Goal: Information Seeking & Learning: Learn about a topic

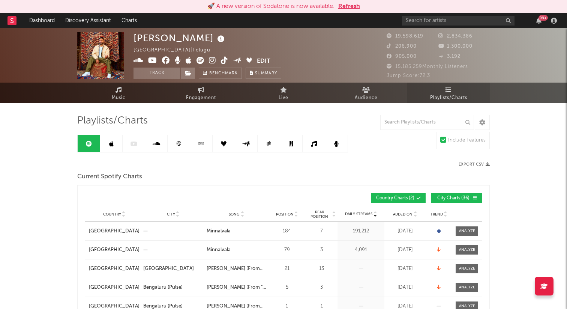
click at [445, 90] on link "Playlists/Charts" at bounding box center [448, 93] width 83 height 21
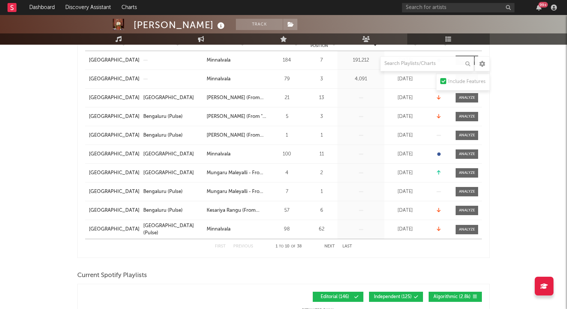
scroll to position [159, 0]
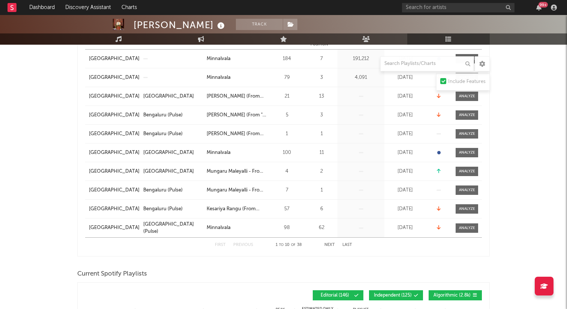
click at [329, 245] on button "Next" at bounding box center [330, 245] width 11 height 4
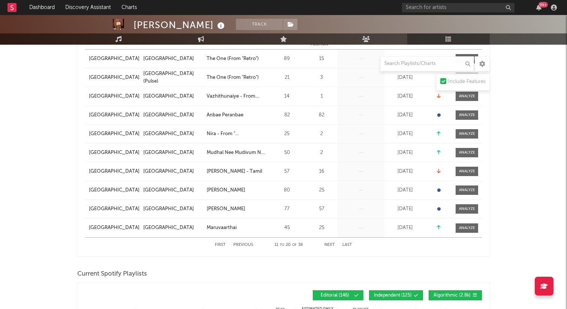
click at [329, 245] on button "Next" at bounding box center [330, 245] width 11 height 4
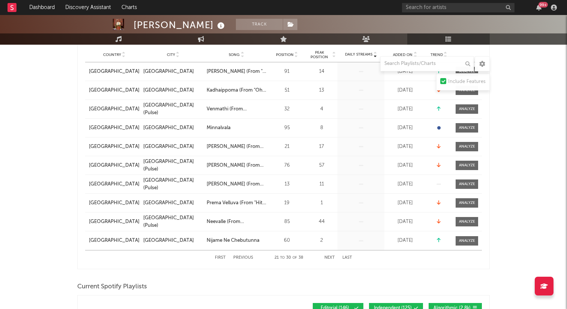
scroll to position [141, 0]
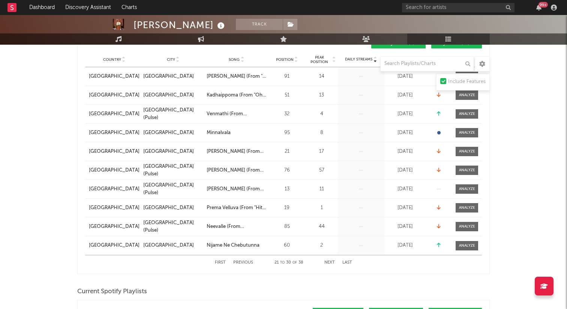
click at [329, 263] on button "Next" at bounding box center [330, 262] width 11 height 4
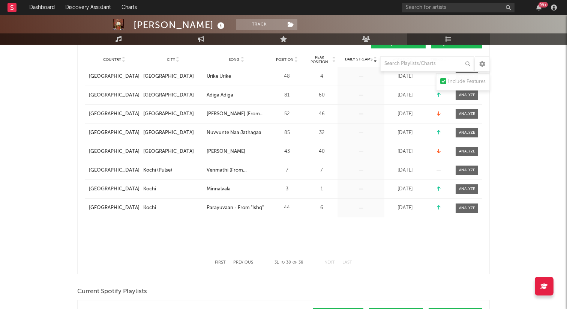
click at [331, 261] on button "Next" at bounding box center [330, 262] width 11 height 4
click at [216, 261] on button "First" at bounding box center [220, 262] width 11 height 4
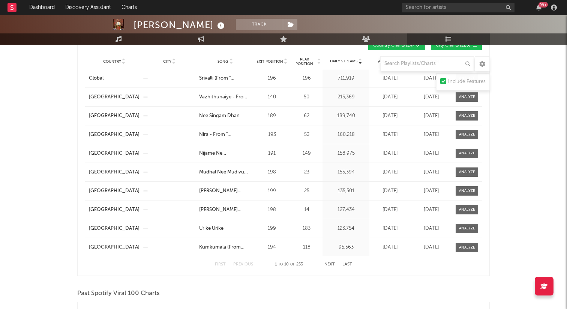
scroll to position [679, 0]
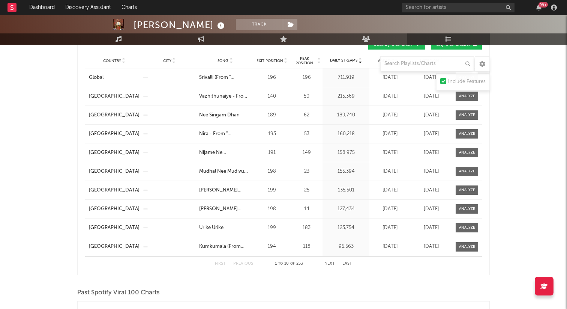
click at [331, 262] on button "Next" at bounding box center [330, 263] width 11 height 4
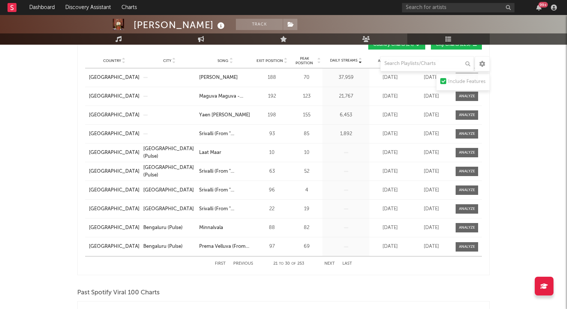
click at [331, 262] on button "Next" at bounding box center [330, 263] width 11 height 4
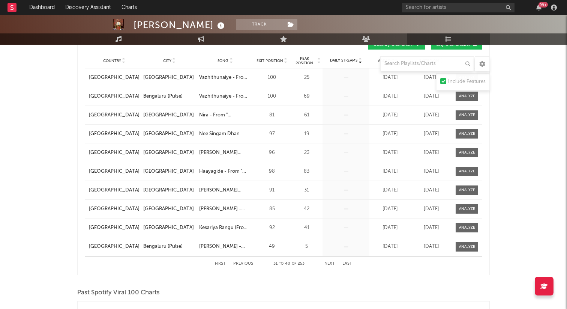
click at [331, 262] on button "Next" at bounding box center [330, 263] width 11 height 4
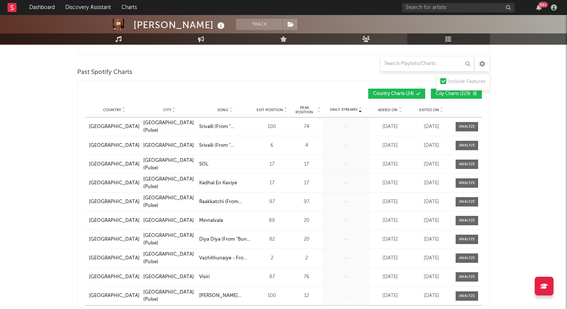
scroll to position [650, 0]
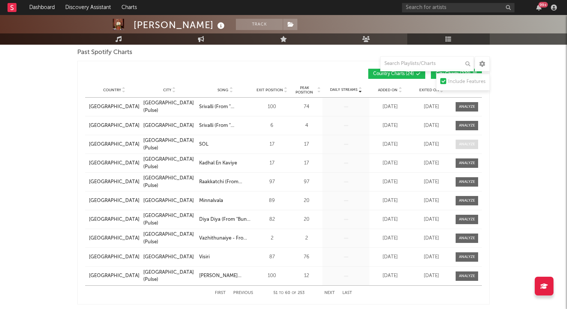
click at [466, 146] on div at bounding box center [467, 144] width 16 height 6
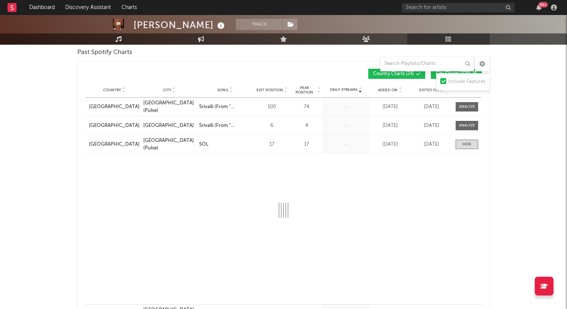
select select "1w"
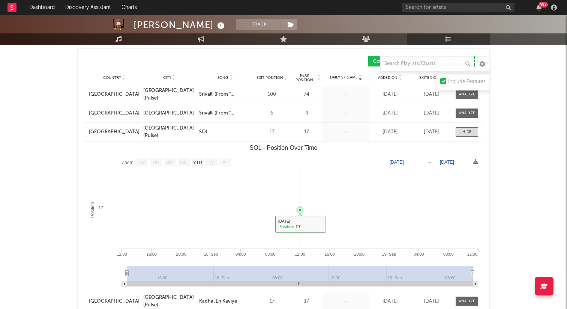
scroll to position [656, 0]
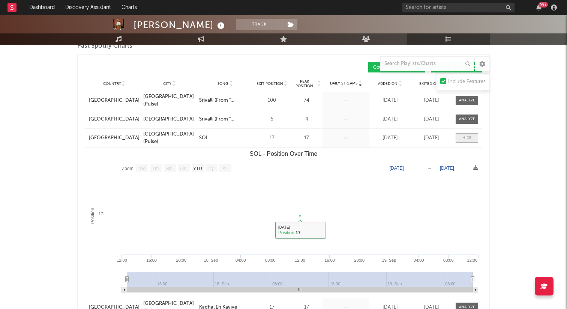
click at [469, 138] on div at bounding box center [467, 138] width 9 height 6
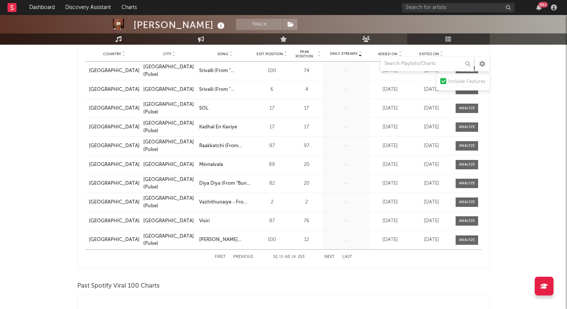
scroll to position [678, 0]
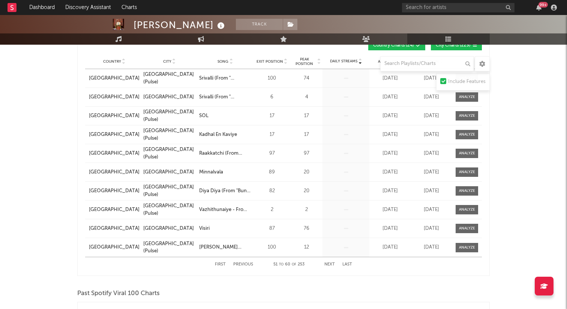
click at [331, 264] on button "Next" at bounding box center [330, 264] width 11 height 4
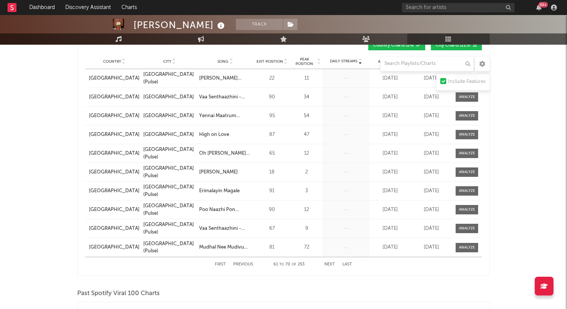
click at [331, 264] on button "Next" at bounding box center [330, 264] width 11 height 4
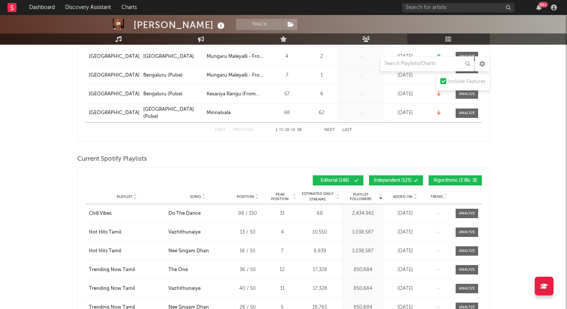
scroll to position [0, 0]
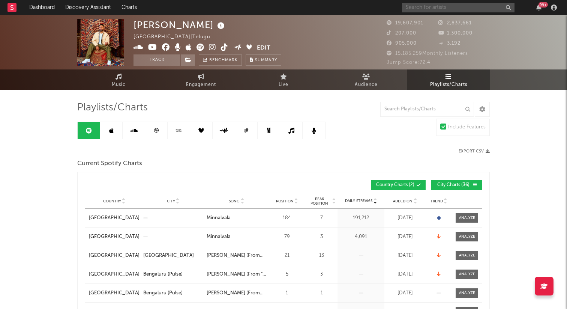
click at [459, 5] on input "text" at bounding box center [458, 7] width 113 height 9
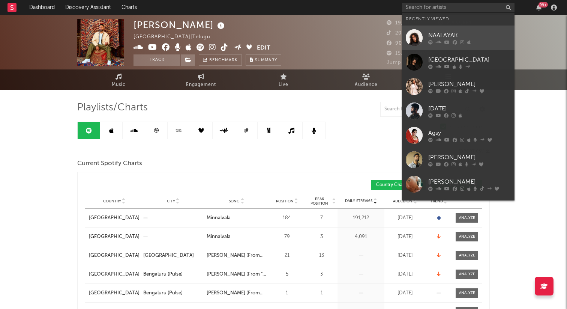
click at [455, 46] on link "NAALAYAK" at bounding box center [458, 38] width 113 height 24
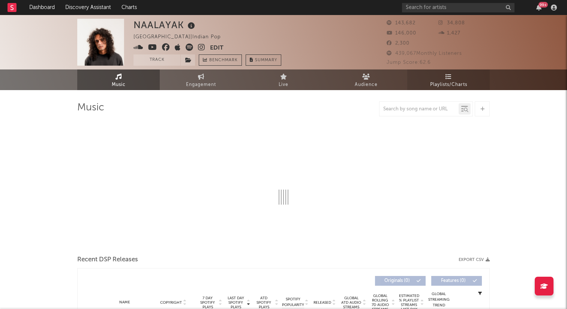
select select "6m"
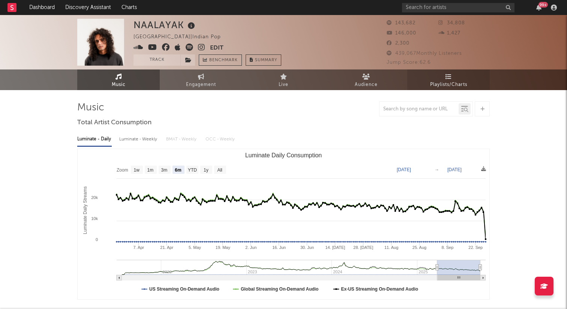
click at [449, 84] on span "Playlists/Charts" at bounding box center [448, 84] width 37 height 9
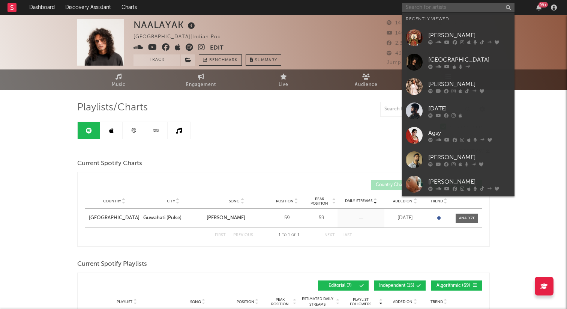
click at [415, 11] on input "text" at bounding box center [458, 7] width 113 height 9
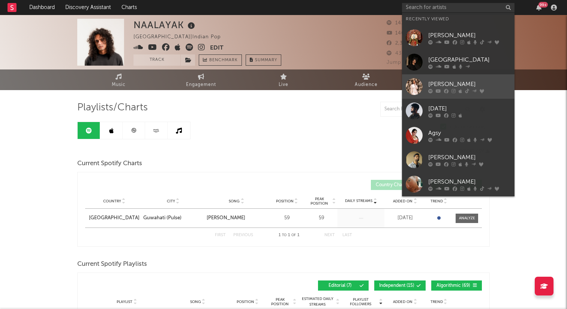
click at [438, 83] on div "Dhvani Bhanushali" at bounding box center [469, 84] width 83 height 9
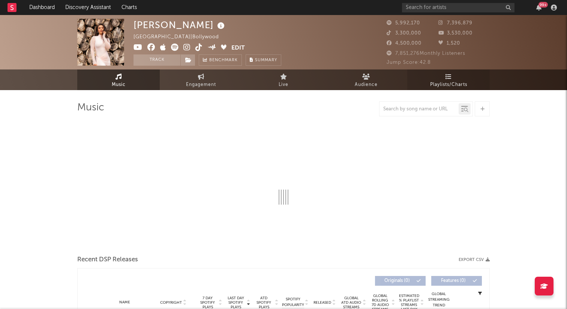
click at [449, 81] on span "Playlists/Charts" at bounding box center [448, 84] width 37 height 9
